Goal: Download file/media

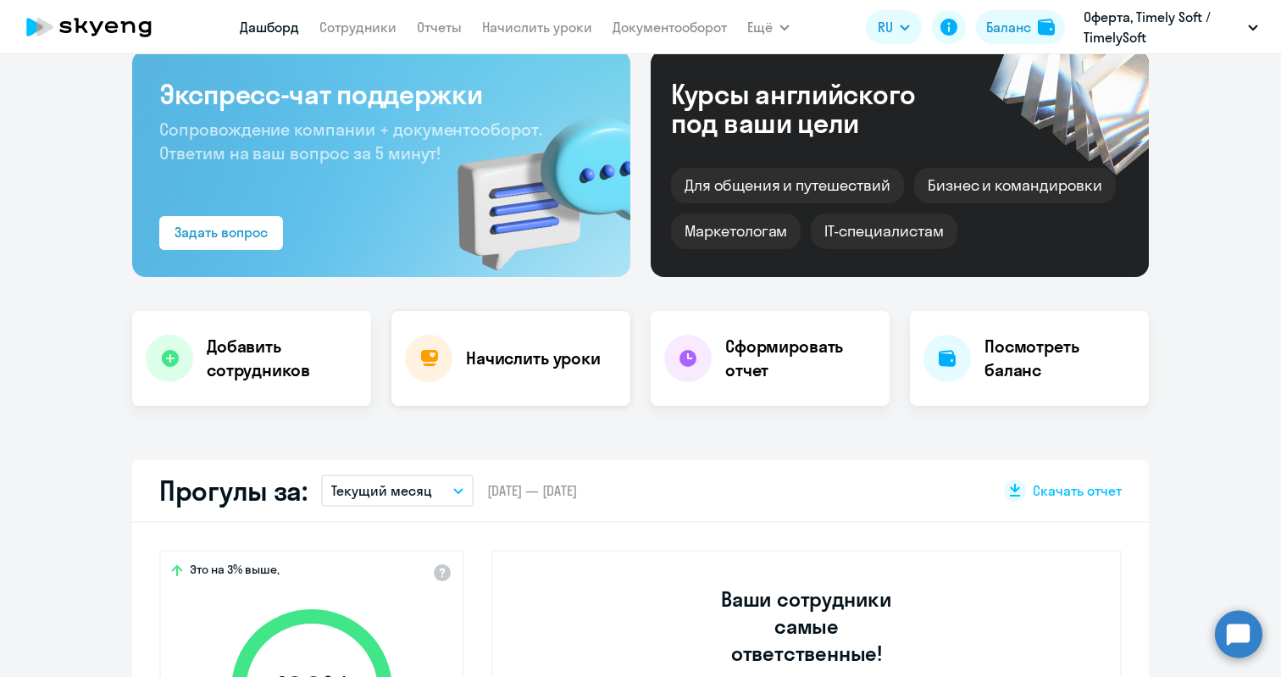
scroll to position [408, 0]
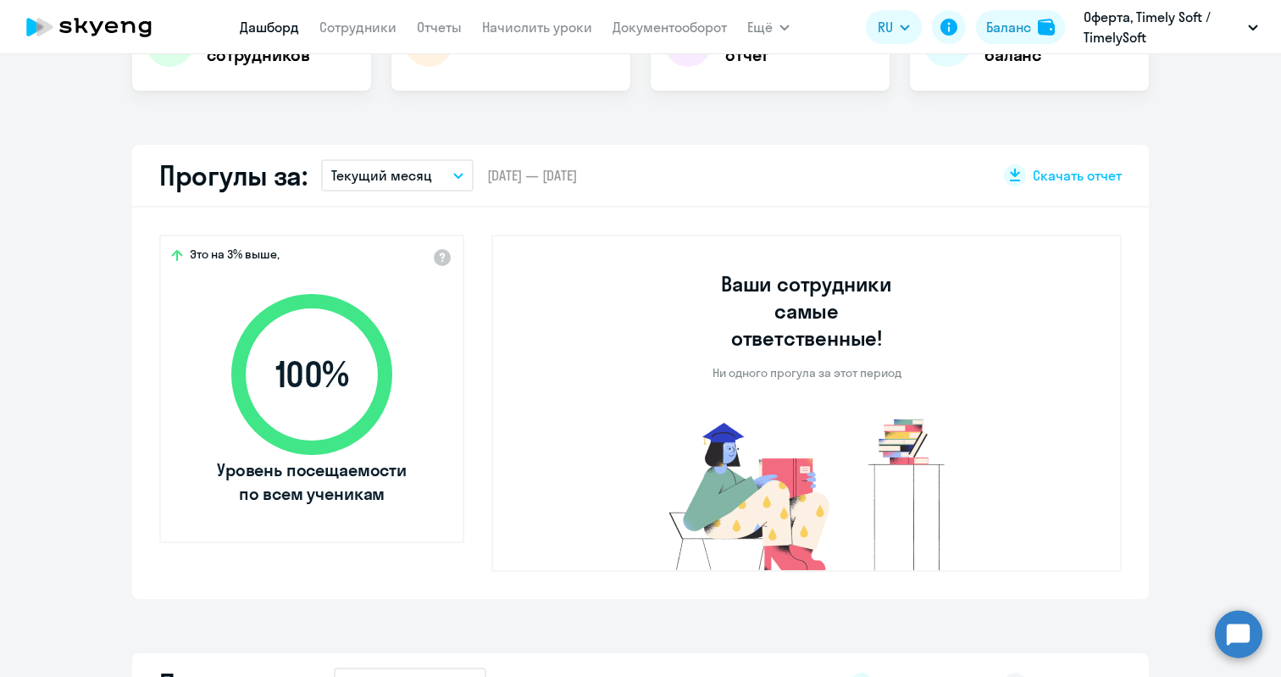
click at [453, 173] on icon "button" at bounding box center [458, 176] width 10 height 6
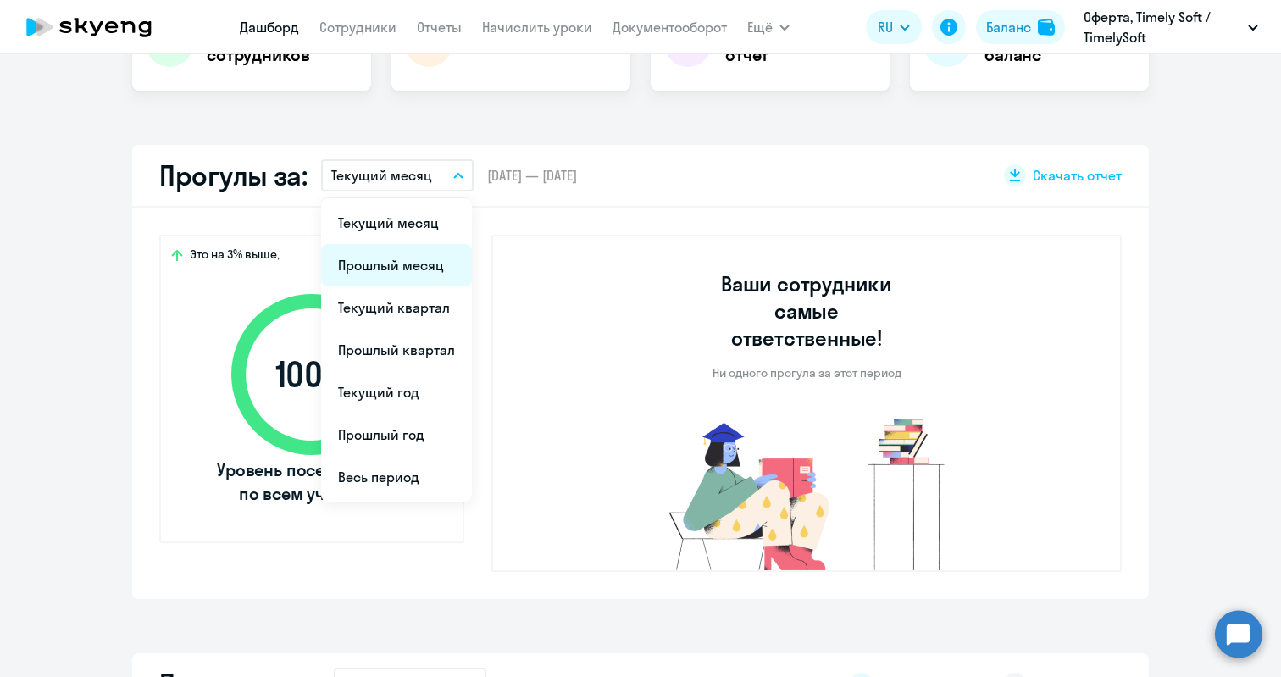
click at [378, 270] on li "Прошлый месяц" at bounding box center [396, 265] width 151 height 42
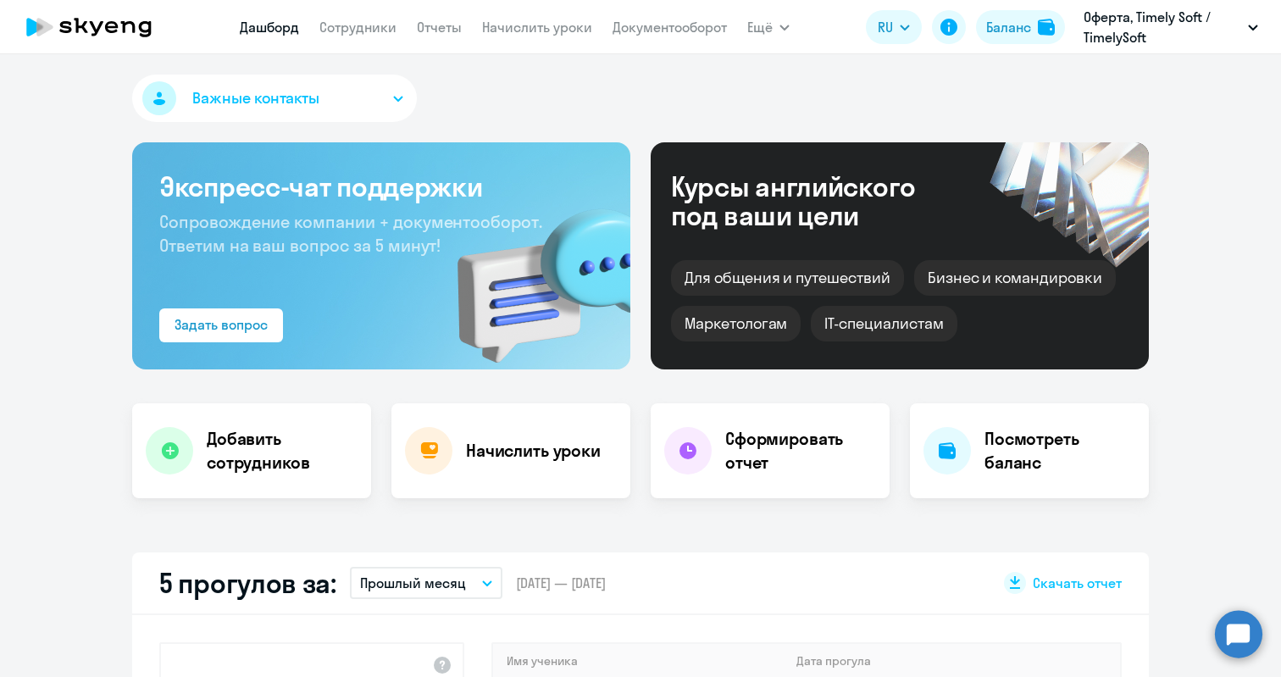
scroll to position [254, 0]
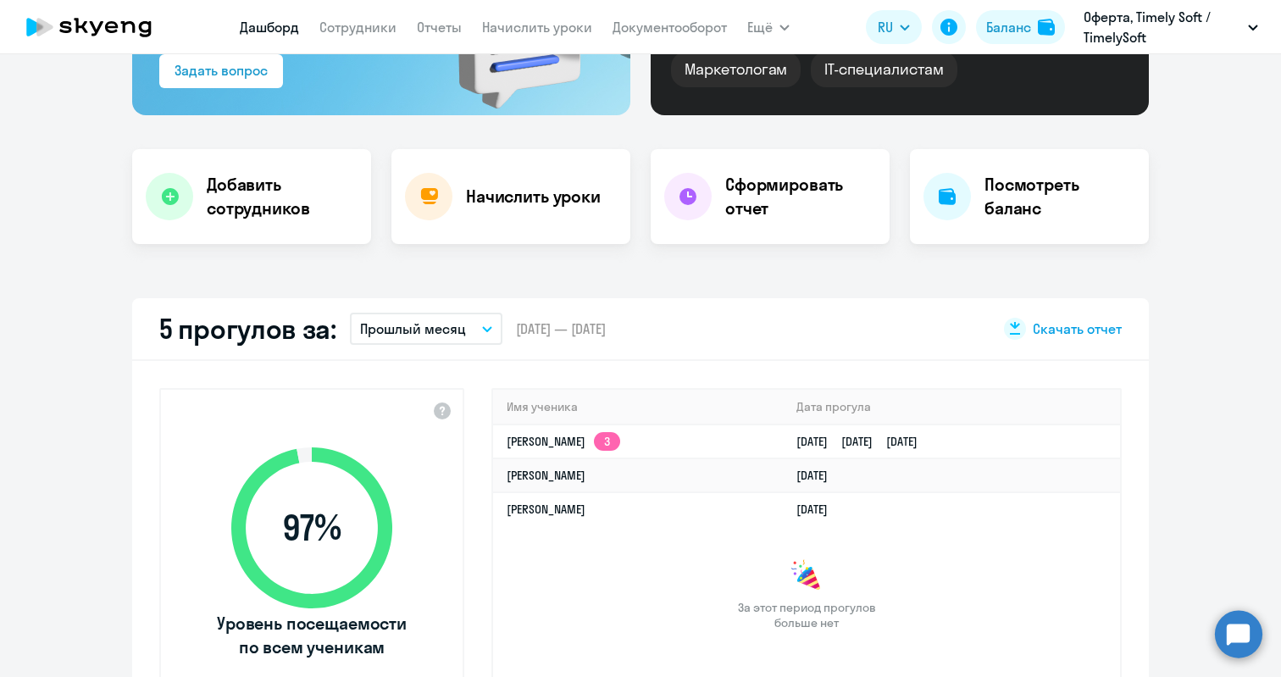
click at [1094, 326] on span "Скачать отчет" at bounding box center [1077, 329] width 89 height 19
select select "30"
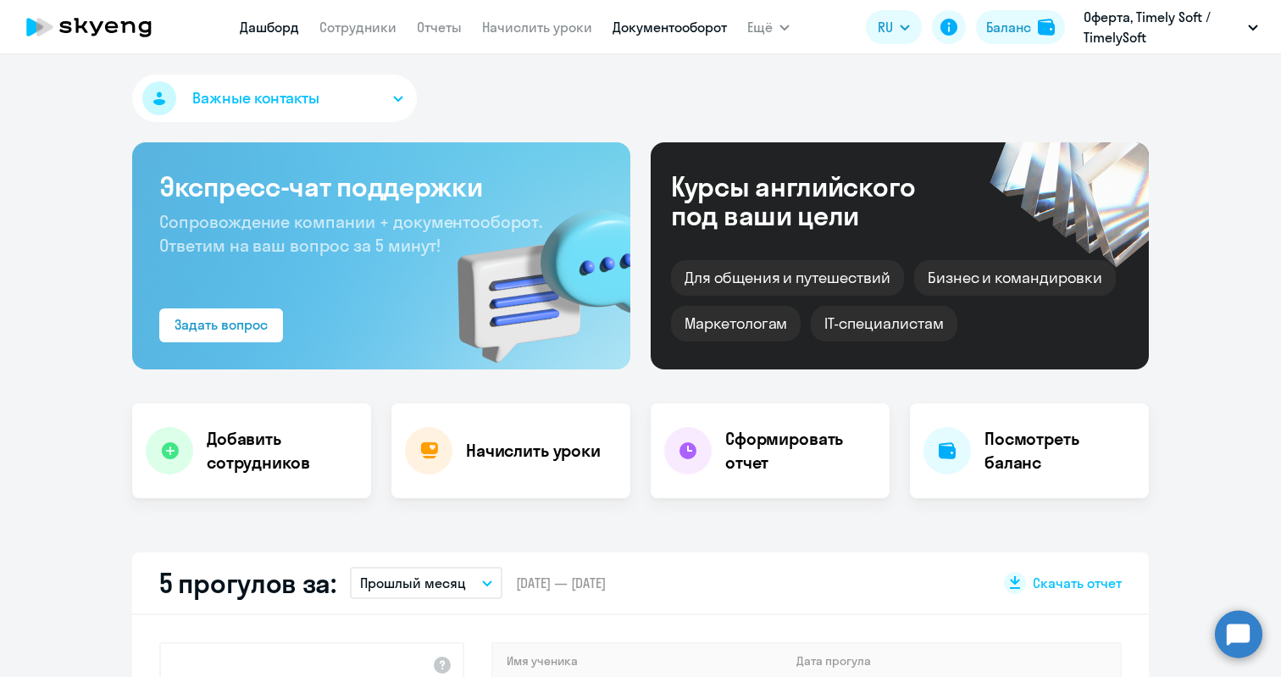
click at [653, 33] on link "Документооборот" at bounding box center [670, 27] width 114 height 17
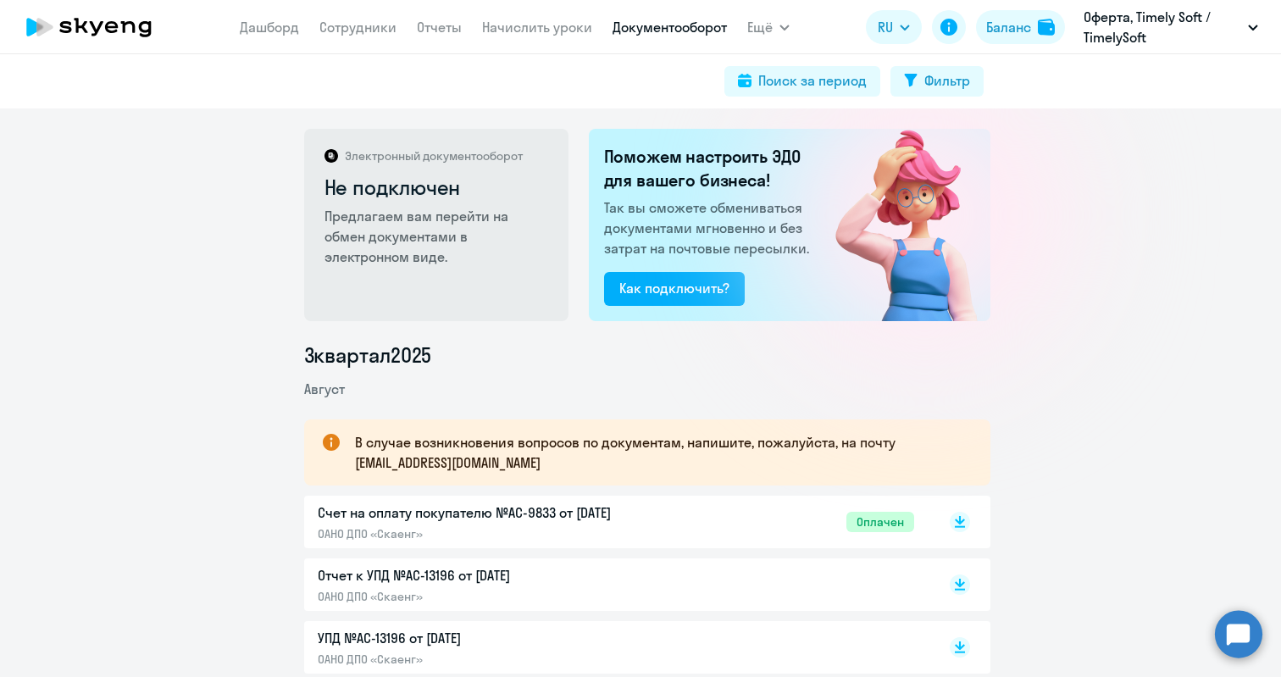
click at [635, 25] on link "Документооборот" at bounding box center [670, 27] width 114 height 17
click at [425, 25] on link "Отчеты" at bounding box center [439, 27] width 45 height 17
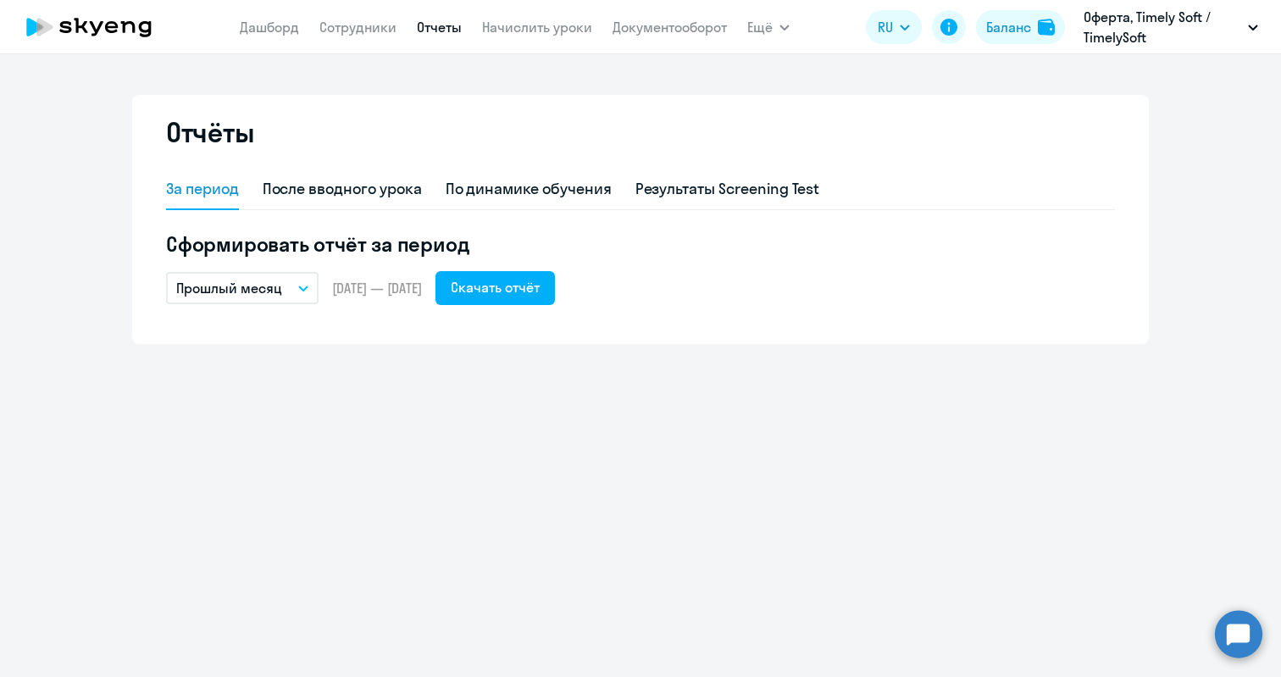
click at [300, 294] on button "Прошлый месяц" at bounding box center [242, 288] width 153 height 32
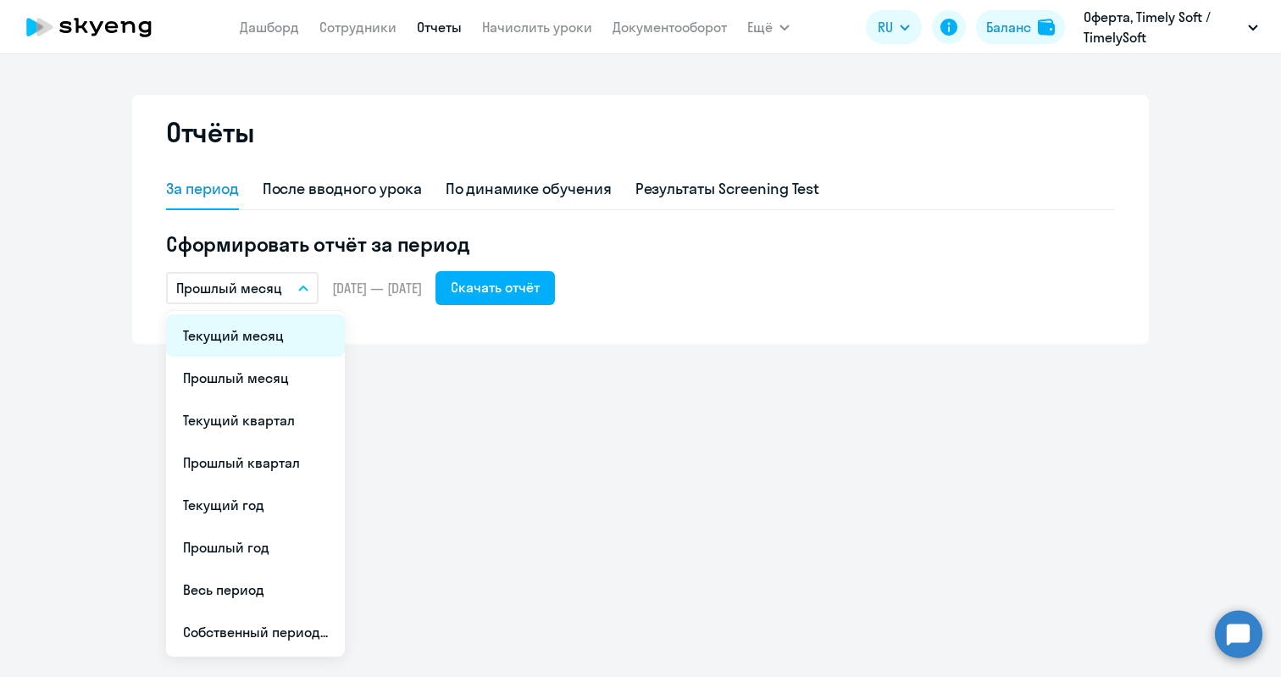
click at [274, 336] on li "Текущий месяц" at bounding box center [255, 335] width 179 height 42
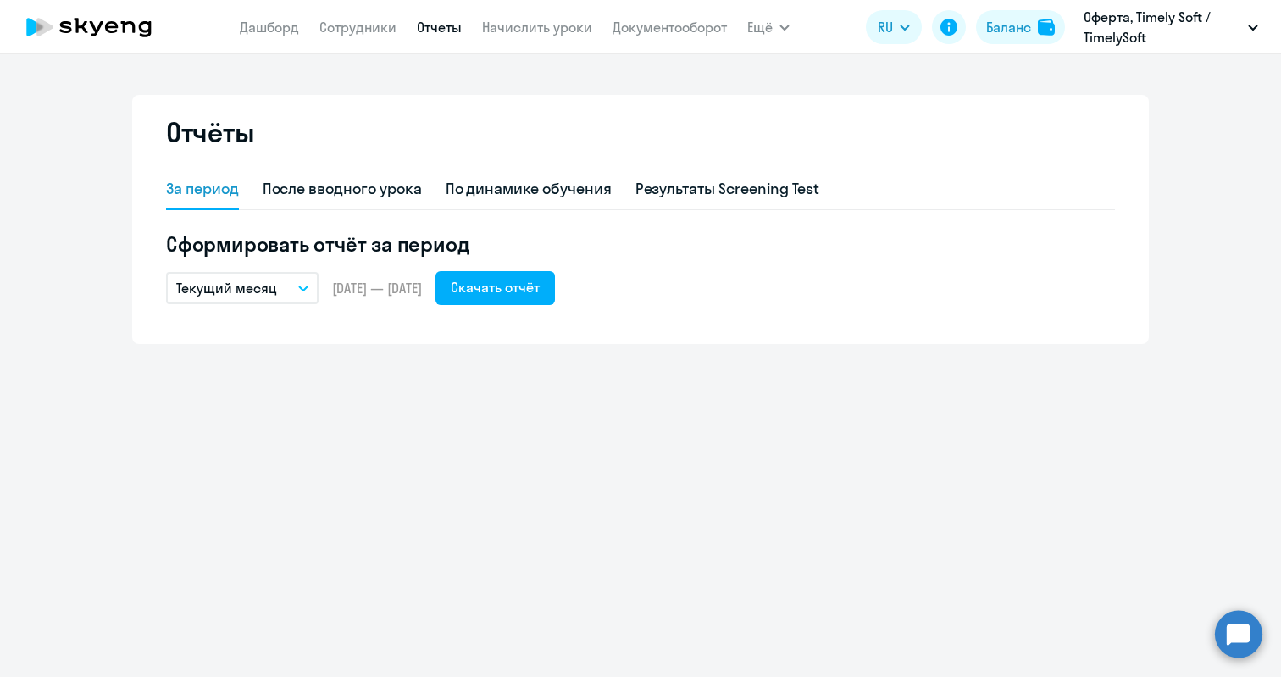
click at [303, 286] on icon "button" at bounding box center [303, 289] width 10 height 6
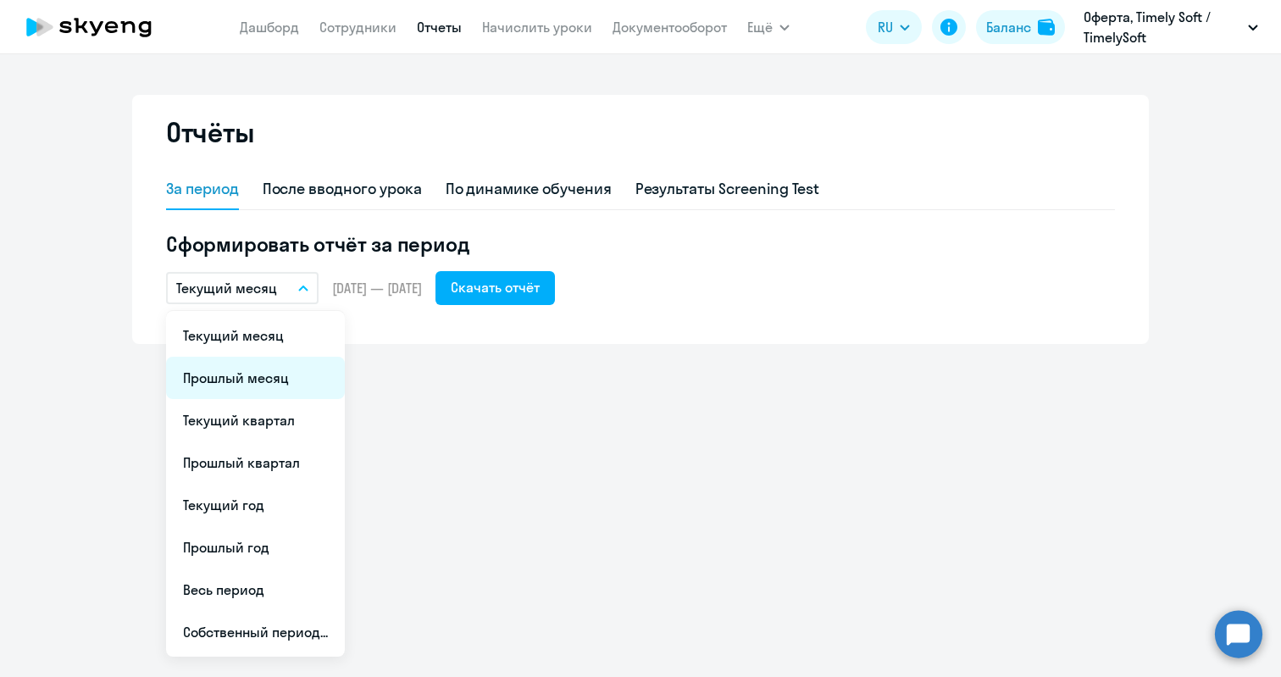
click at [250, 376] on li "Прошлый месяц" at bounding box center [255, 378] width 179 height 42
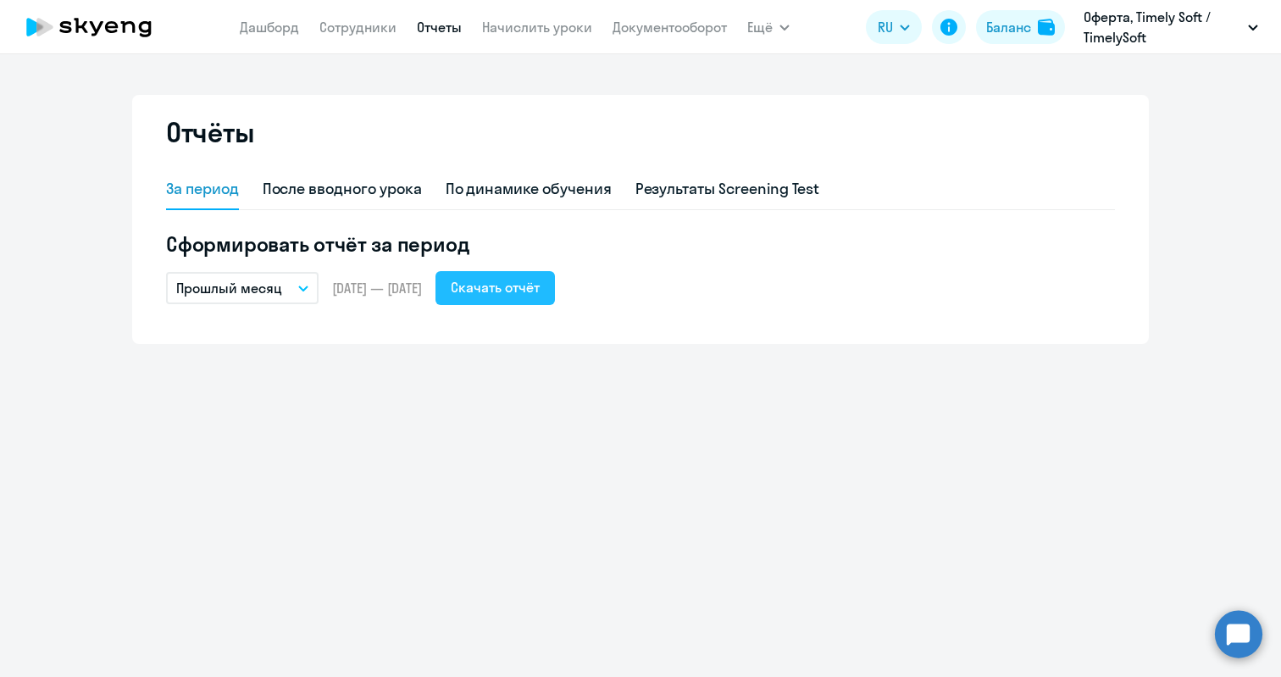
click at [548, 298] on button "Скачать отчёт" at bounding box center [496, 288] width 120 height 34
click at [641, 23] on link "Документооборот" at bounding box center [670, 27] width 114 height 17
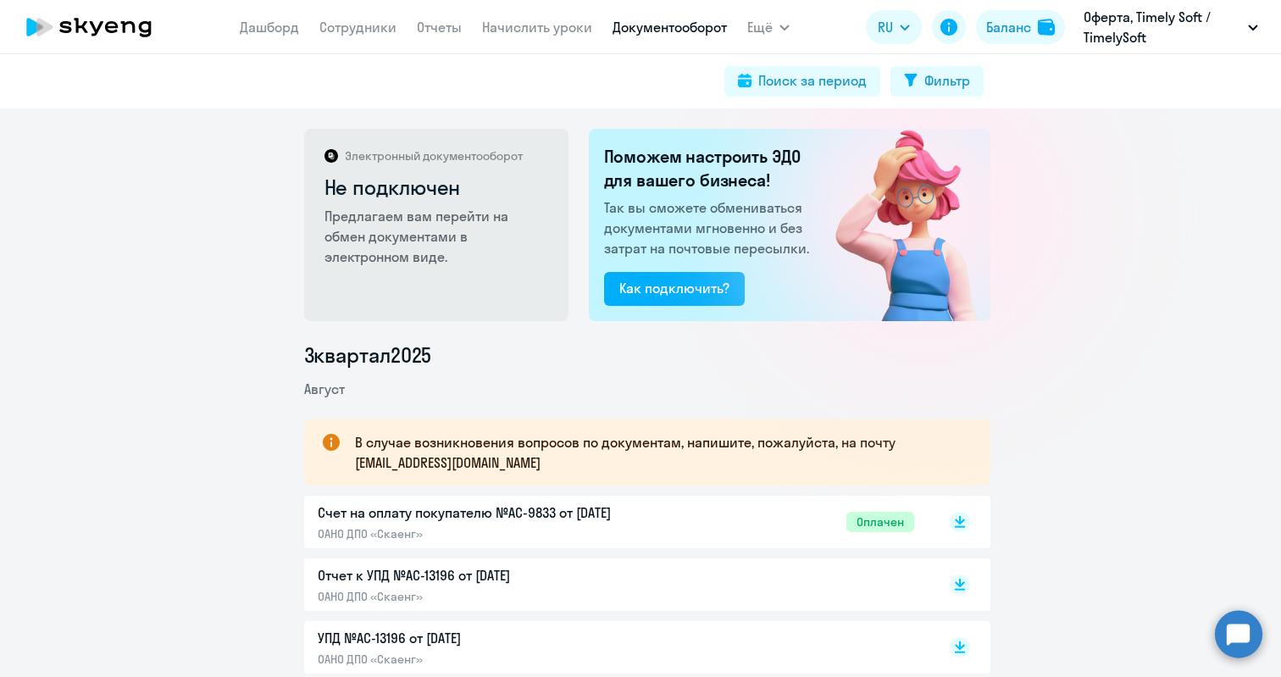
click at [570, 517] on p "Счет на оплату покупателю №AC-9833 от [DATE]" at bounding box center [496, 513] width 356 height 20
